Goal: Transaction & Acquisition: Download file/media

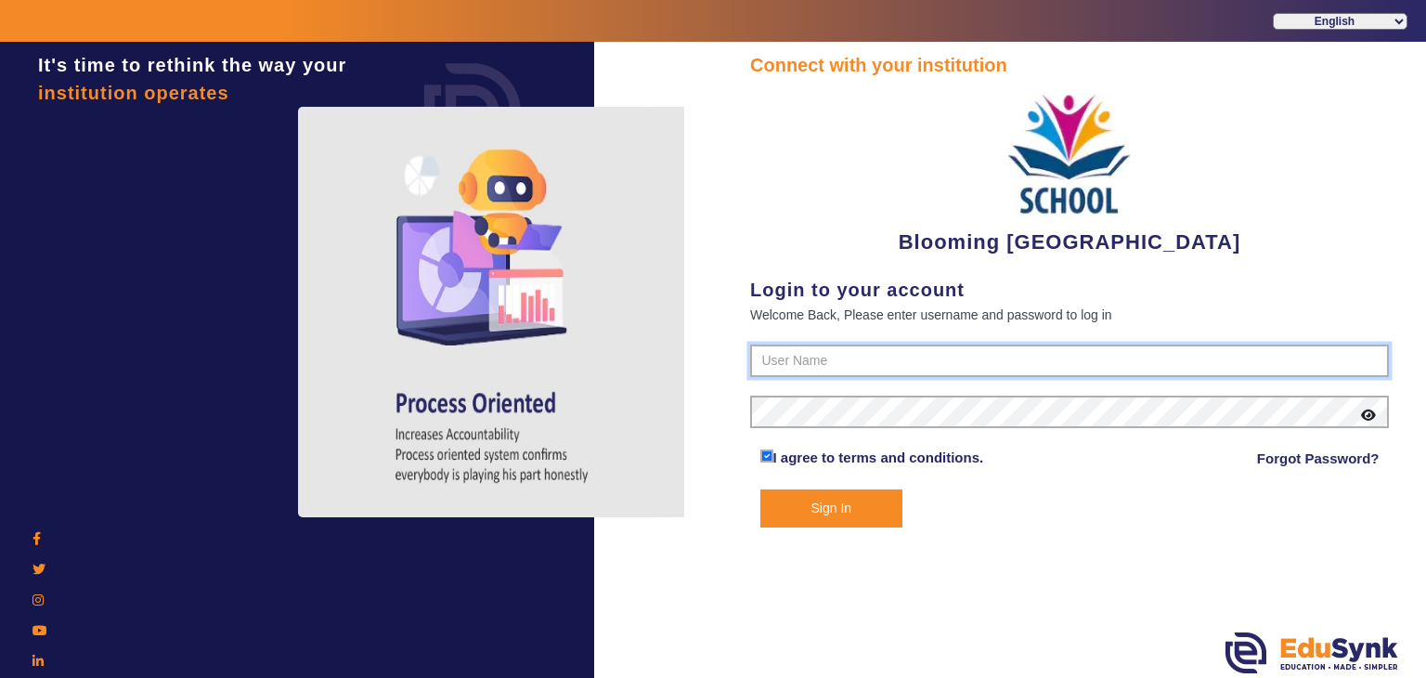
type input "4141419999"
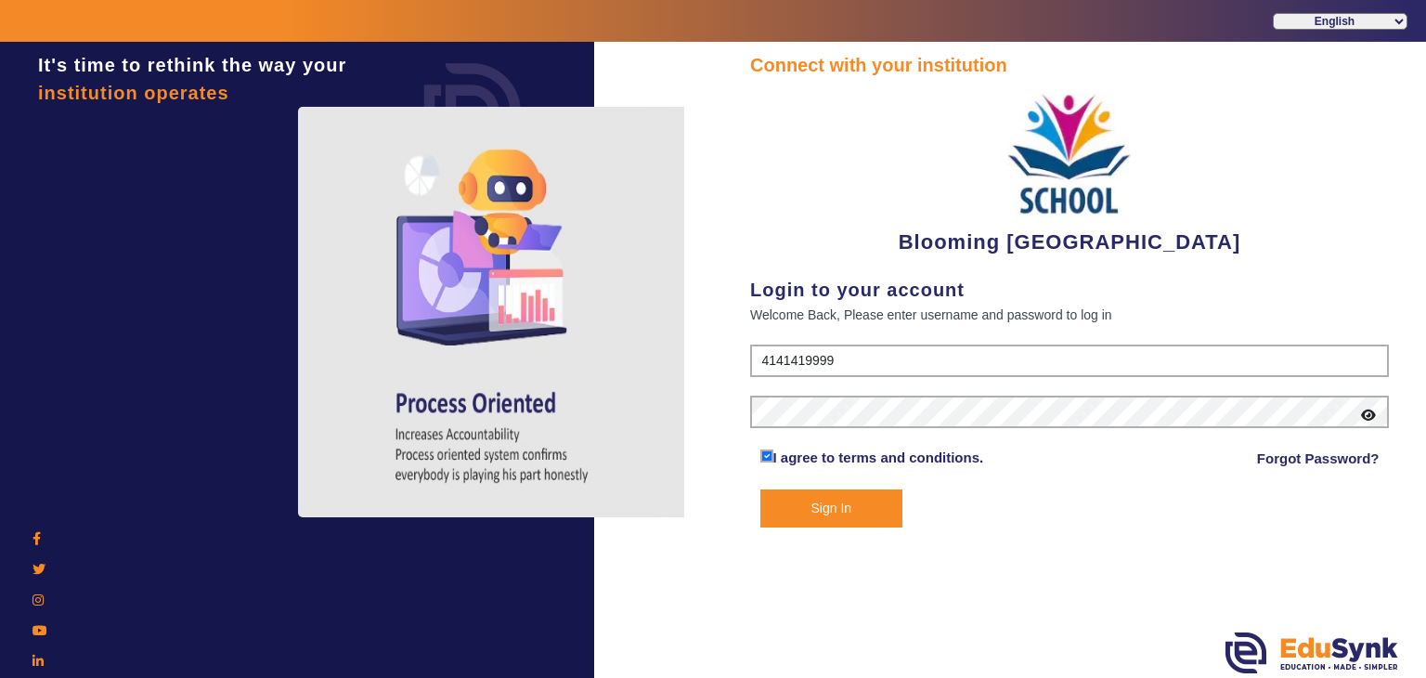
click at [800, 515] on button "Sign In" at bounding box center [831, 508] width 143 height 38
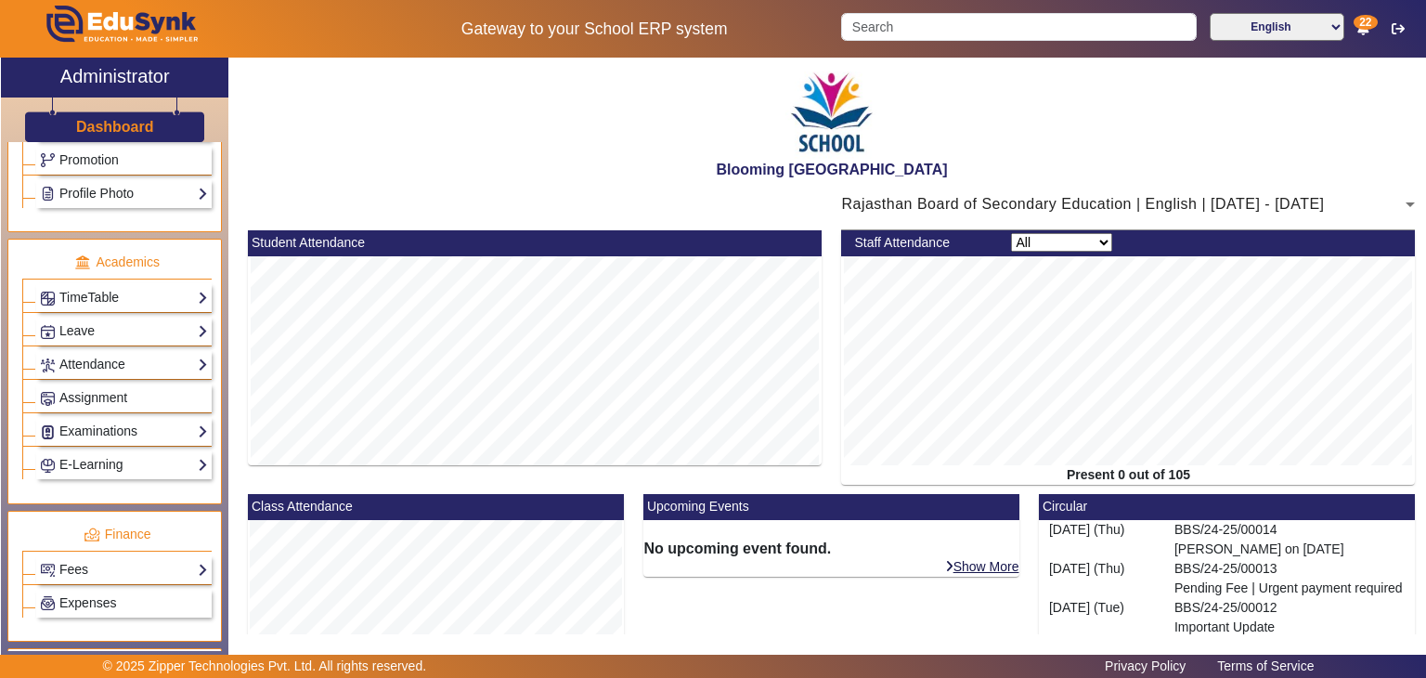
scroll to position [623, 0]
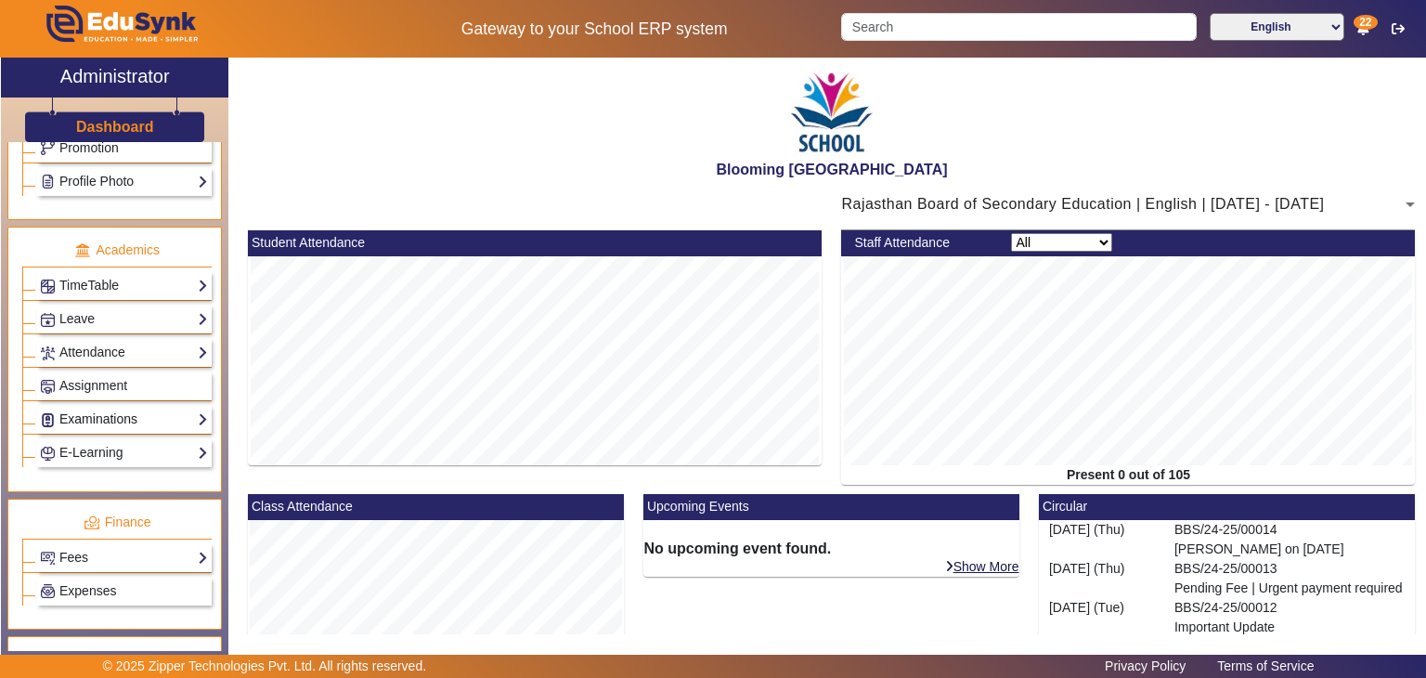
click at [104, 409] on link "Examinations" at bounding box center [124, 419] width 168 height 21
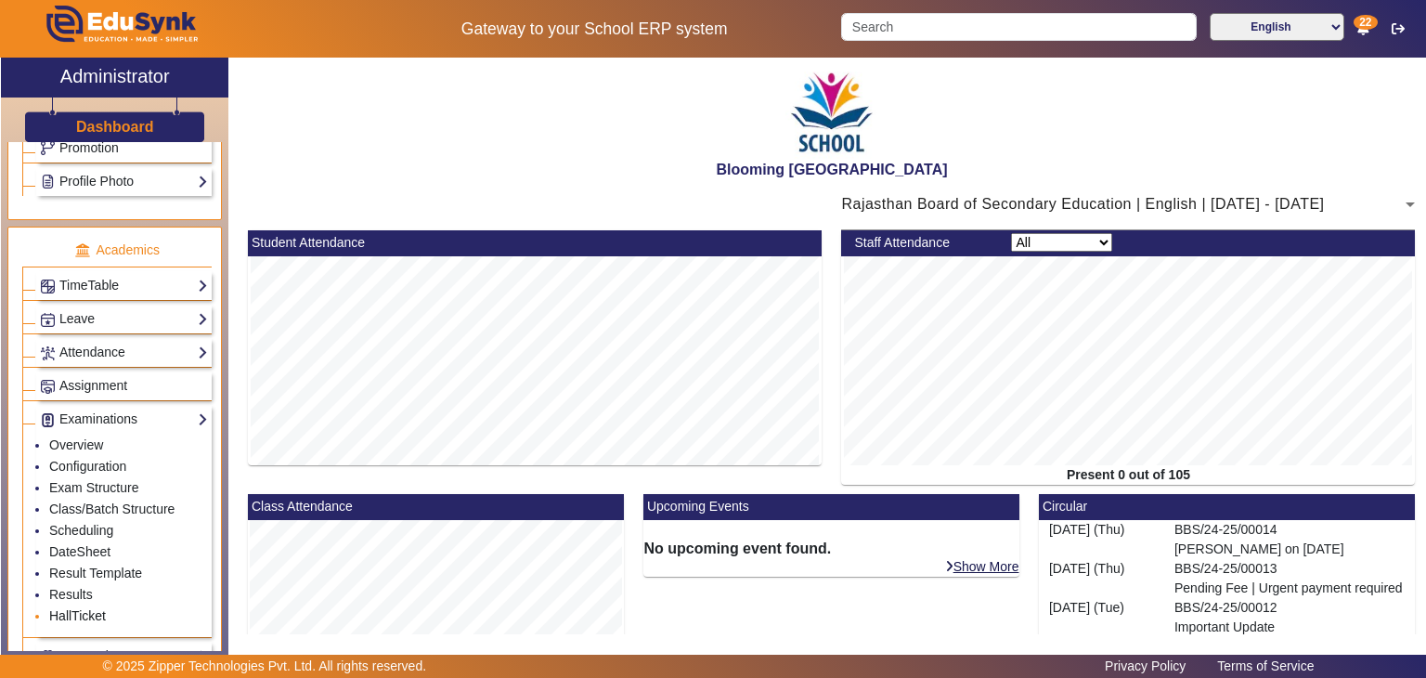
click at [82, 608] on link "HallTicket" at bounding box center [77, 615] width 57 height 15
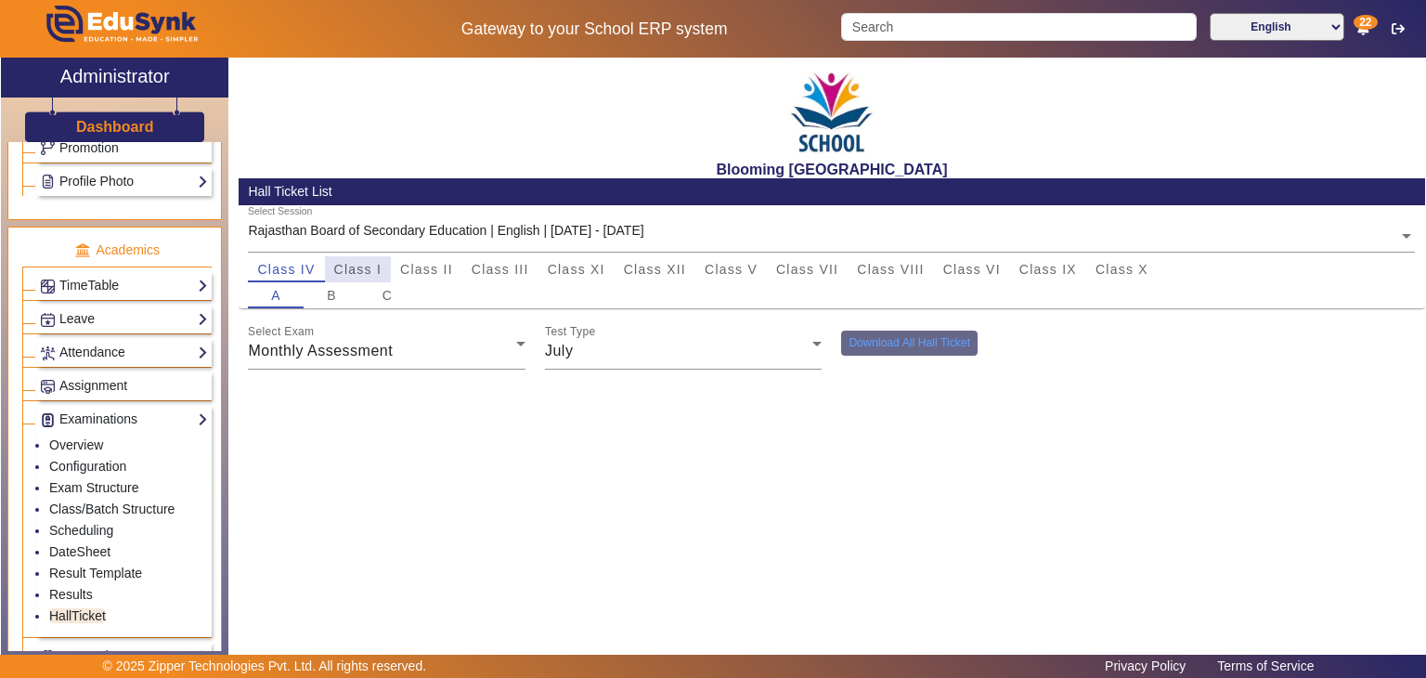
click at [367, 269] on span "Class I" at bounding box center [358, 269] width 48 height 13
click at [904, 351] on button "Download All Hall Ticket" at bounding box center [909, 343] width 136 height 25
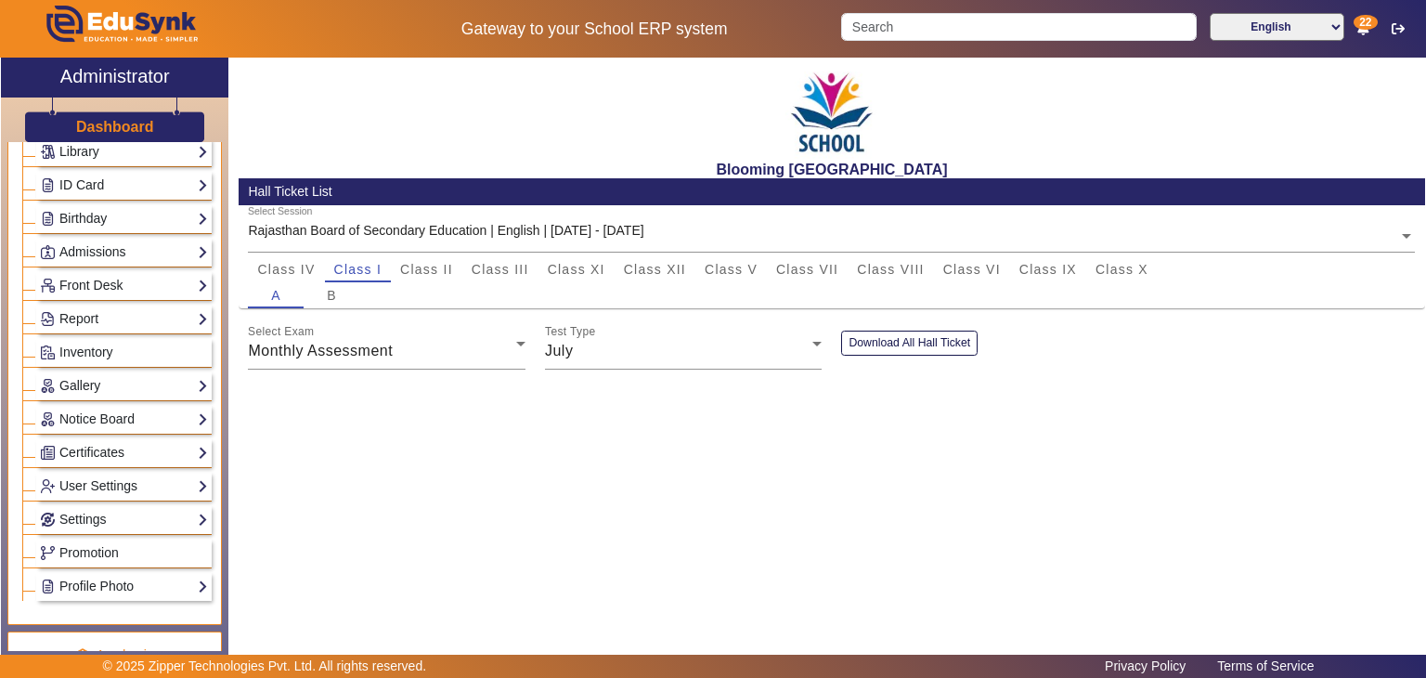
scroll to position [915, 0]
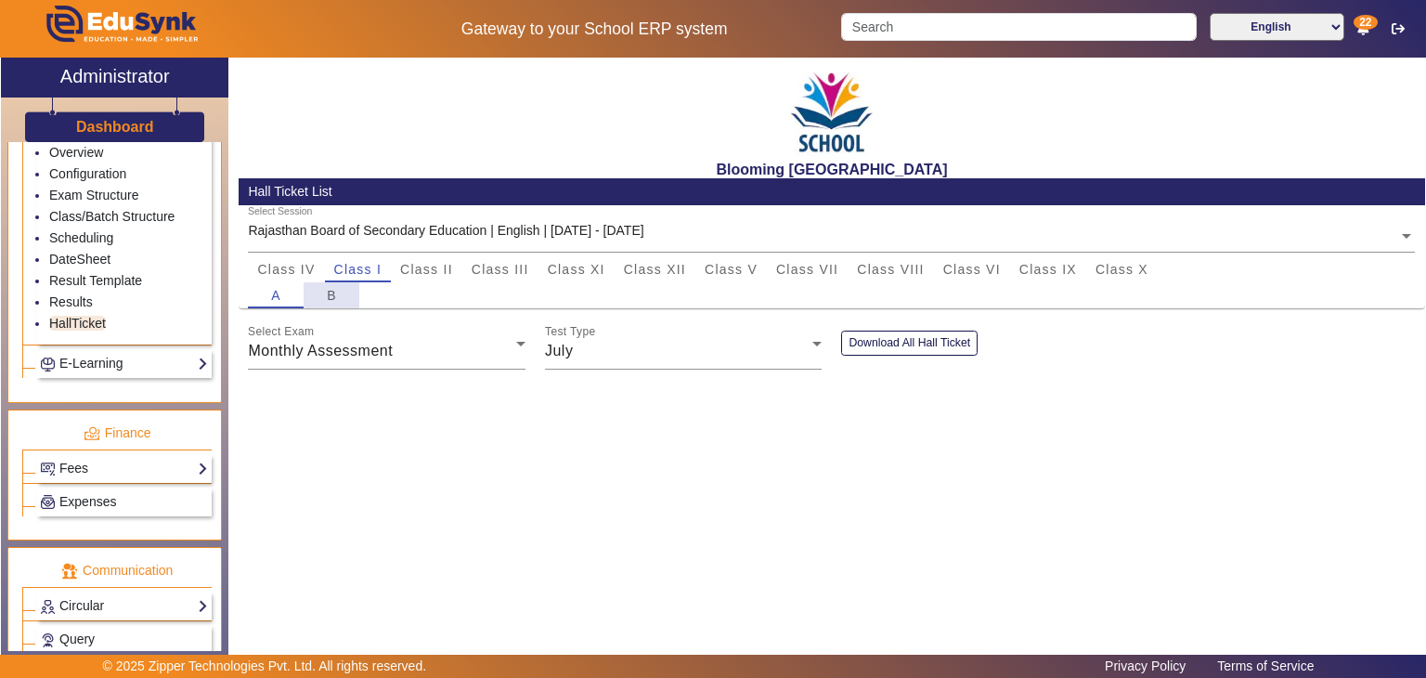
click at [335, 292] on span "B" at bounding box center [332, 295] width 10 height 13
click at [426, 279] on span "Class II" at bounding box center [426, 269] width 53 height 26
click at [604, 352] on div "July" at bounding box center [679, 351] width 268 height 22
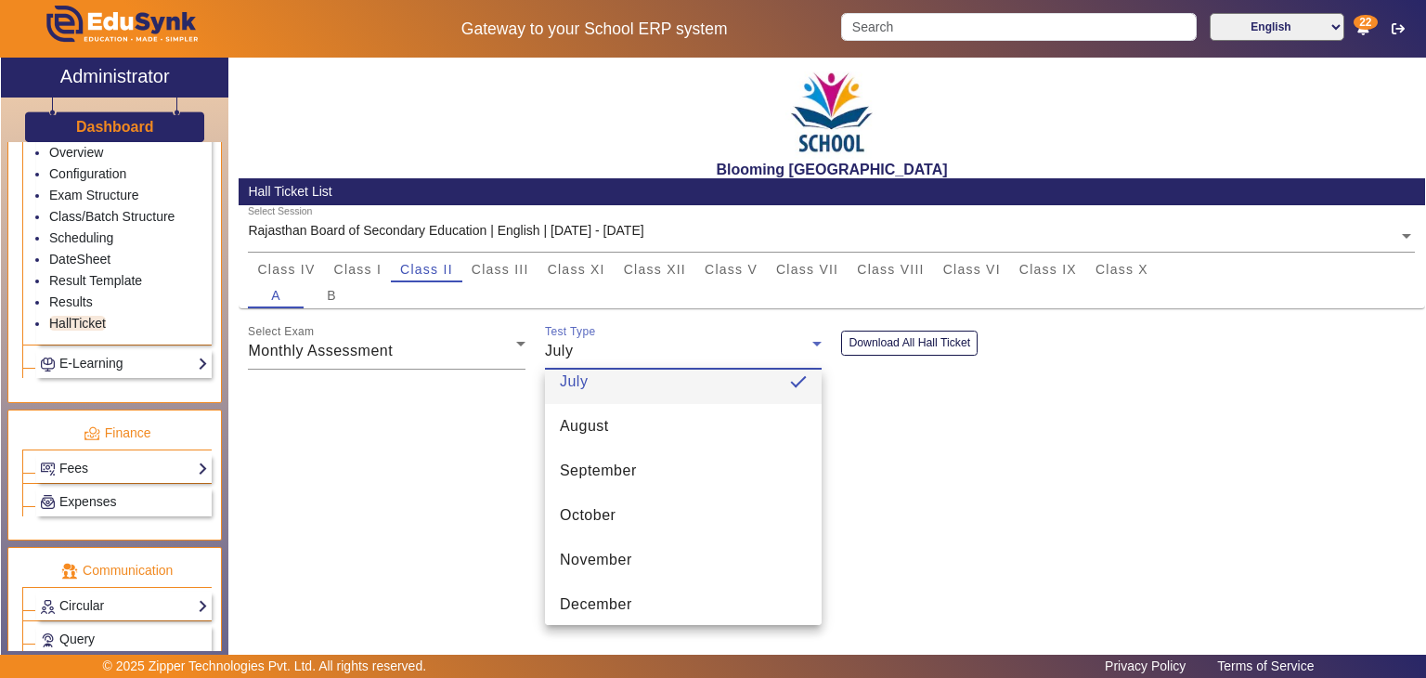
scroll to position [26, 0]
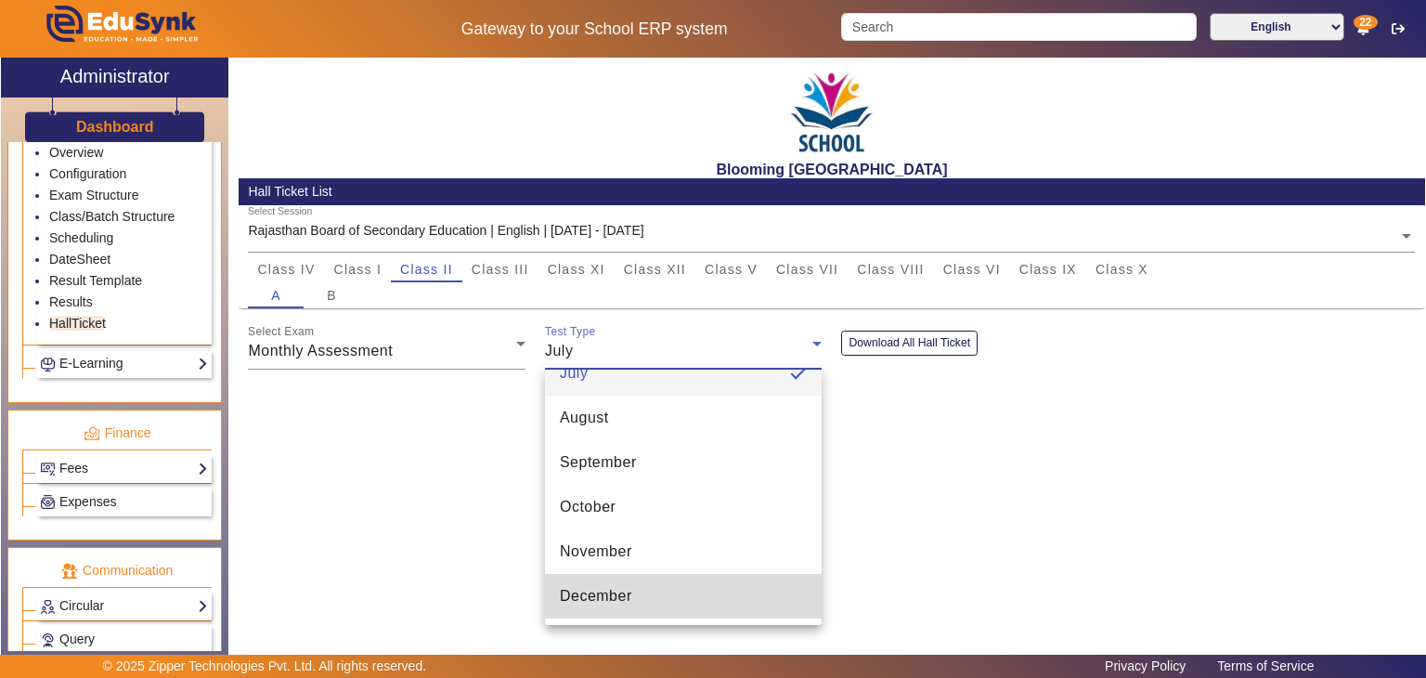
click at [684, 611] on mat-option "December" at bounding box center [684, 596] width 278 height 45
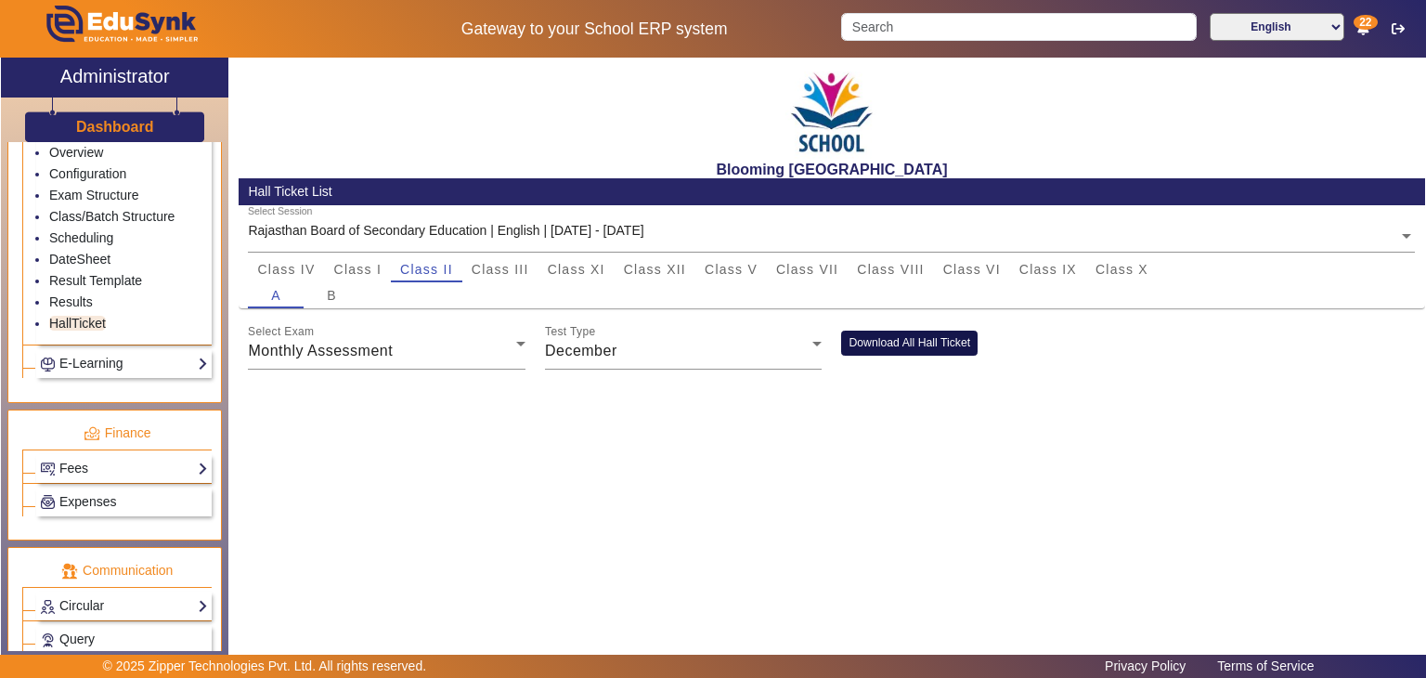
click at [914, 350] on button "Download All Hall Ticket" at bounding box center [909, 343] width 136 height 25
click at [310, 268] on span "Class IV" at bounding box center [286, 269] width 58 height 13
click at [326, 268] on div "Class I" at bounding box center [358, 269] width 67 height 26
click at [885, 331] on button "Download All Hall Ticket" at bounding box center [909, 343] width 136 height 25
